Goal: Task Accomplishment & Management: Complete application form

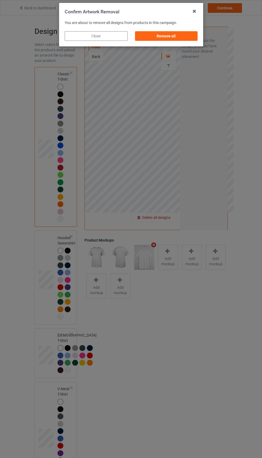
click at [183, 40] on div "Remove all" at bounding box center [166, 36] width 63 height 10
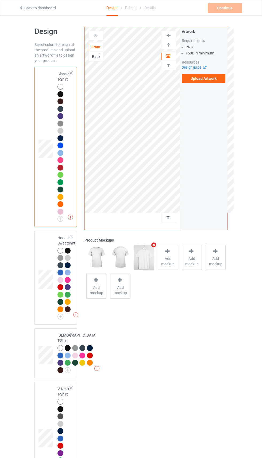
click at [205, 78] on label "Upload Artwork" at bounding box center [204, 78] width 44 height 9
click at [0, 0] on input "Upload Artwork" at bounding box center [0, 0] width 0 height 0
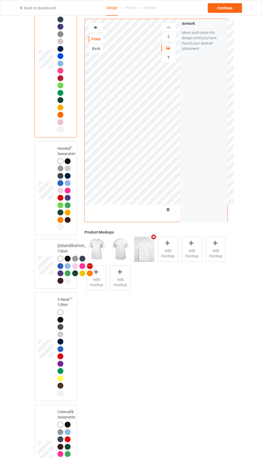
scroll to position [86, 0]
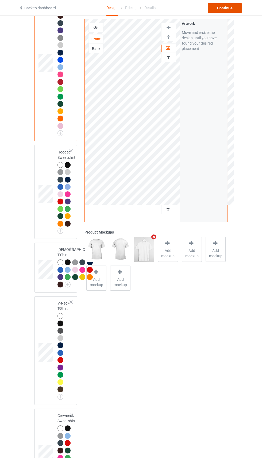
click at [227, 7] on div "Continue" at bounding box center [224, 8] width 34 height 10
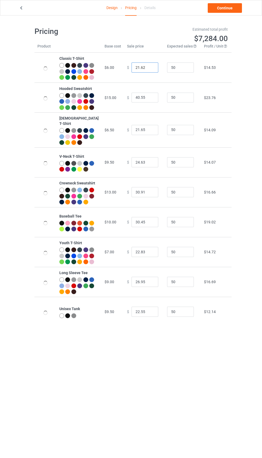
click at [131, 71] on input "21.62" at bounding box center [144, 67] width 27 height 10
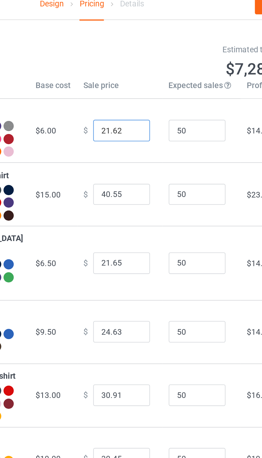
click at [134, 69] on input "21.62" at bounding box center [144, 67] width 27 height 10
click at [131, 69] on input "21.62" at bounding box center [144, 67] width 27 height 10
click at [131, 70] on input "21.62" at bounding box center [144, 67] width 27 height 10
click at [132, 69] on input "21.62" at bounding box center [144, 67] width 27 height 10
type input "20.62"
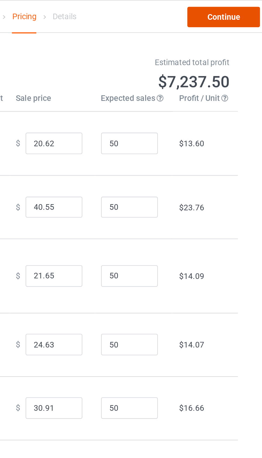
click at [226, 9] on link "Continue" at bounding box center [224, 8] width 34 height 10
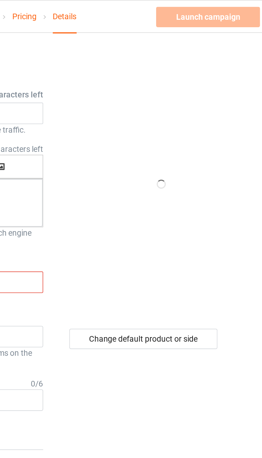
click at [91, 134] on input "swttt7" at bounding box center [111, 133] width 56 height 10
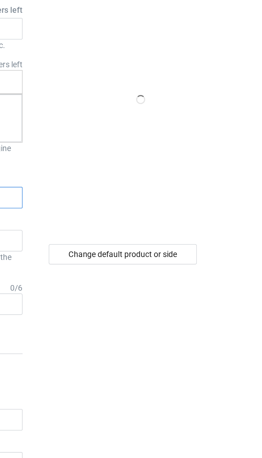
type input "swk9"
click at [212, 163] on div "Change default product or side" at bounding box center [187, 160] width 70 height 10
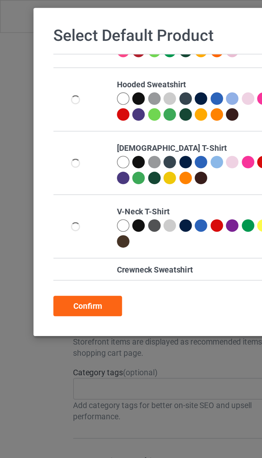
scroll to position [22, 0]
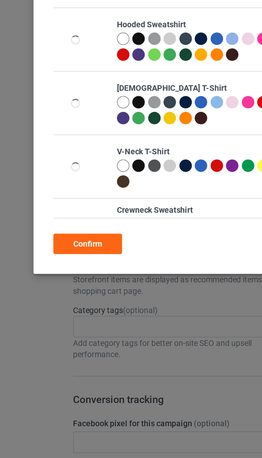
click at [43, 140] on div "Confirm" at bounding box center [41, 144] width 32 height 10
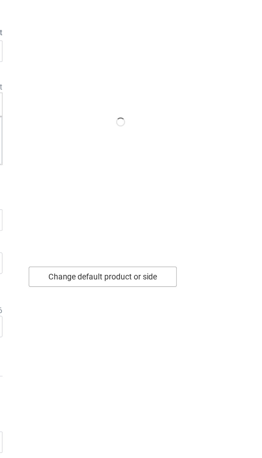
click at [208, 155] on div "Change default product or side" at bounding box center [187, 160] width 70 height 10
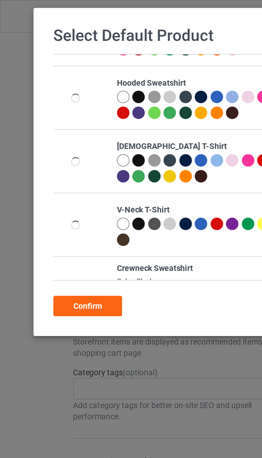
scroll to position [44, 0]
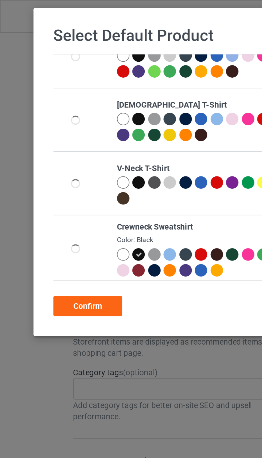
click at [45, 146] on div "Confirm" at bounding box center [41, 144] width 32 height 10
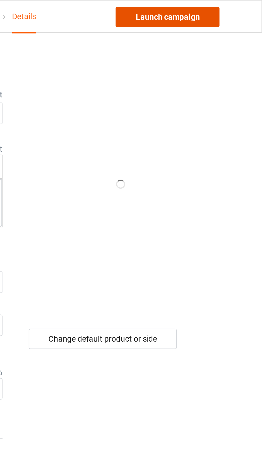
click at [229, 10] on link "Launch campaign" at bounding box center [217, 8] width 49 height 10
